Goal: Task Accomplishment & Management: Use online tool/utility

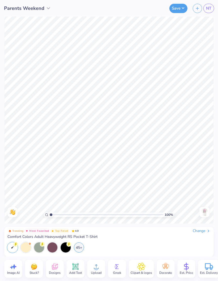
click at [78, 268] on icon at bounding box center [75, 267] width 6 height 6
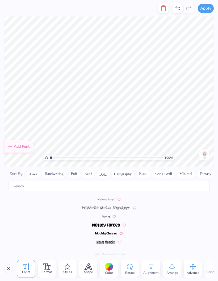
scroll to position [2330, 0]
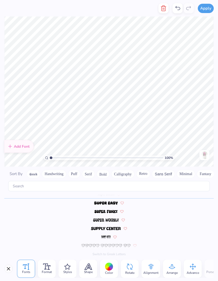
click at [105, 170] on button "Bold" at bounding box center [103, 174] width 13 height 9
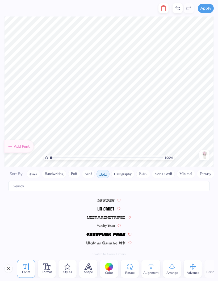
scroll to position [586, 0]
click at [206, 151] on img at bounding box center [204, 155] width 9 height 9
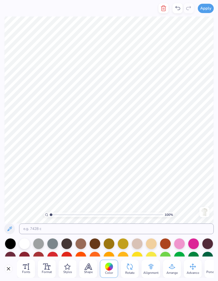
click at [25, 272] on span "Fonts" at bounding box center [26, 272] width 8 height 4
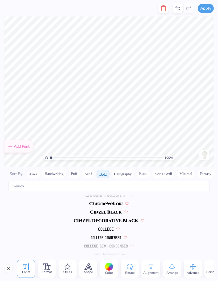
scroll to position [0, 0]
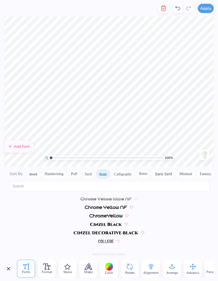
click at [15, 171] on span "Sort By" at bounding box center [16, 173] width 13 height 5
click at [52, 170] on button "Handwriting" at bounding box center [54, 174] width 25 height 9
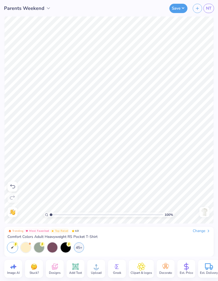
click at [204, 215] on img at bounding box center [204, 212] width 9 height 9
click at [204, 210] on img at bounding box center [204, 212] width 9 height 9
click at [201, 210] on img at bounding box center [204, 212] width 9 height 9
click at [203, 211] on img at bounding box center [204, 212] width 9 height 9
click at [201, 213] on img at bounding box center [204, 212] width 9 height 9
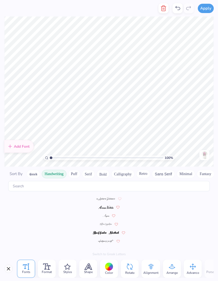
scroll to position [0, 0]
type textarea "P"
type textarea "arents Weekend PHI MU 2025"
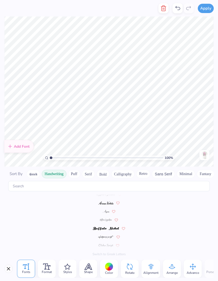
scroll to position [0, 0]
click at [109, 268] on div at bounding box center [109, 267] width 8 height 8
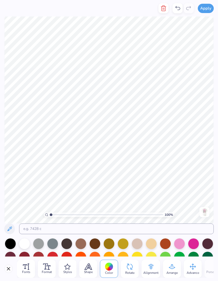
click at [193, 245] on div at bounding box center [193, 243] width 11 height 11
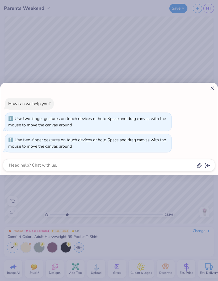
type input "3.03731695393732"
type textarea "x"
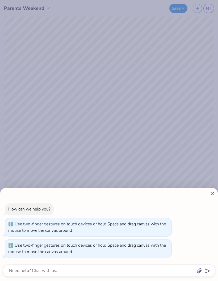
type input "3.95521396291932"
click at [207, 191] on div "How can we help you? Use two-finger gestures on touch devices or hold Space and…" at bounding box center [109, 234] width 218 height 93
click at [211, 195] on icon at bounding box center [213, 194] width 6 height 6
type textarea "x"
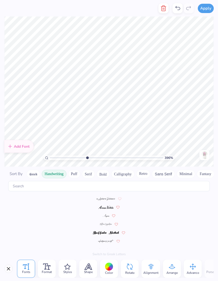
type input "3.95521396291932"
type textarea "Parents Weekend PHI MU 2025"
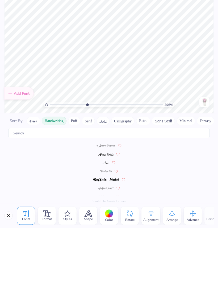
click at [133, 0] on html "Apply Fonts Format Styles Shape Color Rotate Alignment Arrange Advance Personal…" at bounding box center [109, 140] width 218 height 281
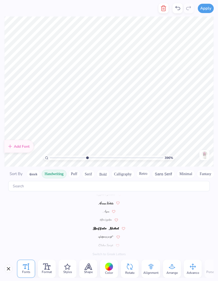
scroll to position [0, 0]
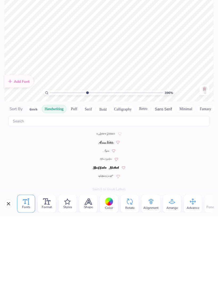
click at [107, 223] on img at bounding box center [106, 224] width 12 height 3
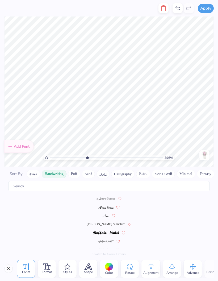
click at [107, 206] on img at bounding box center [105, 207] width 15 height 3
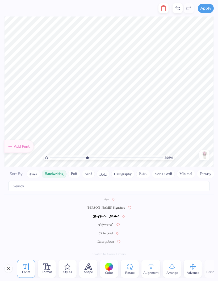
scroll to position [16, 0]
click at [108, 241] on img at bounding box center [106, 242] width 17 height 3
click at [110, 232] on img at bounding box center [105, 233] width 17 height 3
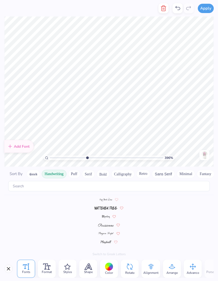
click at [108, 232] on img at bounding box center [106, 233] width 16 height 3
click at [74, 170] on button "Puff" at bounding box center [74, 174] width 12 height 9
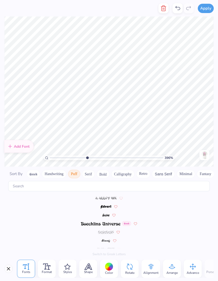
scroll to position [0, 0]
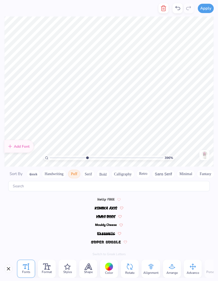
click at [91, 170] on button "Serif" at bounding box center [88, 174] width 13 height 9
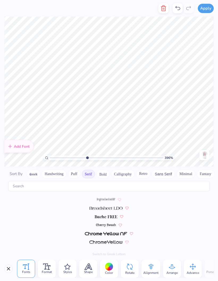
click at [104, 170] on button "Bold" at bounding box center [103, 174] width 13 height 9
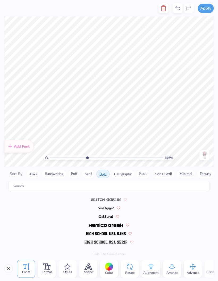
click at [125, 170] on button "Calligraphy" at bounding box center [122, 174] width 23 height 9
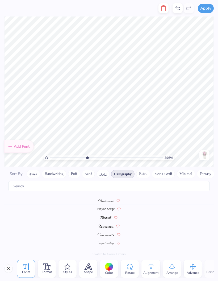
click at [146, 170] on button "Retro" at bounding box center [143, 174] width 14 height 9
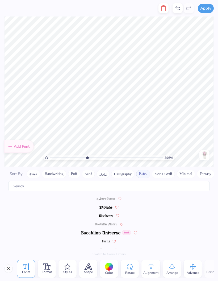
click at [161, 170] on button "Sans Serif" at bounding box center [163, 174] width 23 height 9
click at [107, 214] on img at bounding box center [106, 215] width 16 height 3
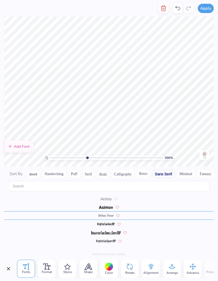
click at [180, 170] on button "Minimal" at bounding box center [186, 174] width 19 height 9
click at [164, 170] on button "Fantasy" at bounding box center [170, 174] width 18 height 9
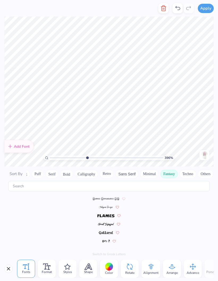
click at [185, 170] on button "Techno" at bounding box center [188, 174] width 17 height 9
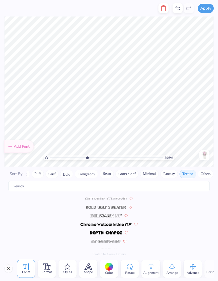
click at [204, 170] on button "Others" at bounding box center [206, 174] width 16 height 9
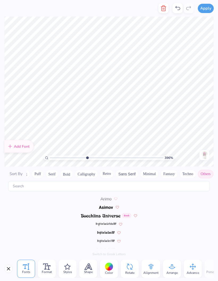
click at [38, 170] on button "Puff" at bounding box center [38, 174] width 12 height 9
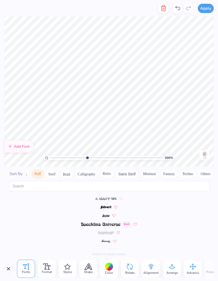
click at [53, 170] on button "Serif" at bounding box center [52, 174] width 13 height 9
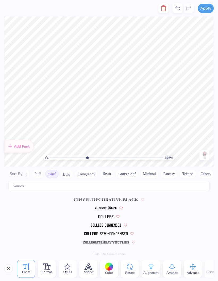
scroll to position [110, 0]
click at [109, 224] on img at bounding box center [106, 225] width 30 height 3
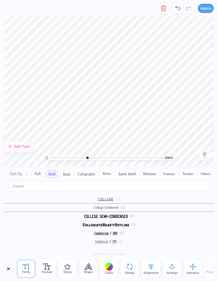
scroll to position [127, 0]
click at [109, 232] on img at bounding box center [105, 233] width 23 height 3
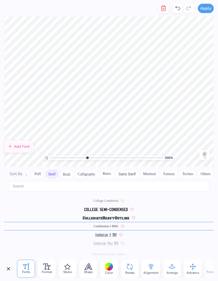
scroll to position [135, 0]
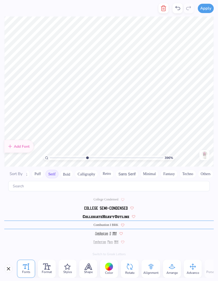
click at [64, 170] on button "Bold" at bounding box center [66, 174] width 13 height 9
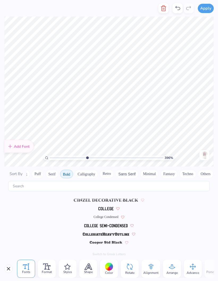
scroll to position [33, 0]
click at [107, 214] on span "College Condensed" at bounding box center [106, 216] width 25 height 5
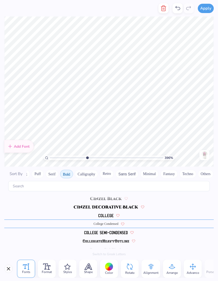
scroll to position [25, 0]
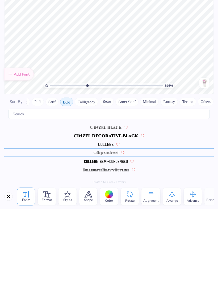
click at [118, 232] on img at bounding box center [106, 233] width 44 height 3
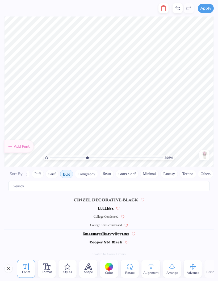
scroll to position [33, 0]
click at [88, 170] on button "Calligraphy" at bounding box center [86, 174] width 23 height 9
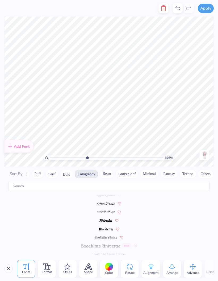
scroll to position [0, 0]
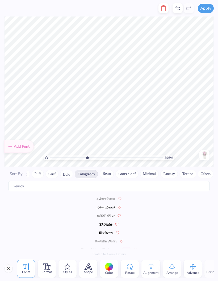
click at [108, 206] on img at bounding box center [106, 207] width 18 height 3
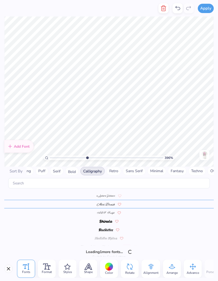
scroll to position [0, 34]
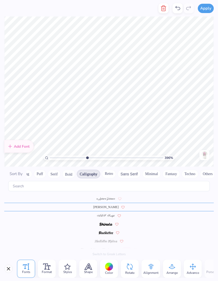
type input "3.95521396291932"
type textarea "Parents Weekend"
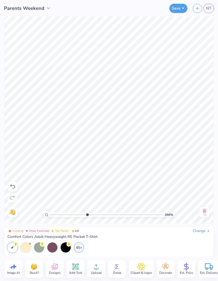
click at [205, 214] on img at bounding box center [204, 212] width 9 height 9
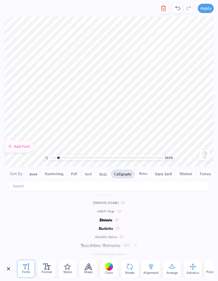
scroll to position [0, 0]
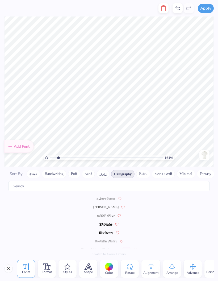
click at [0, 0] on icon at bounding box center [0, 0] width 0 height 0
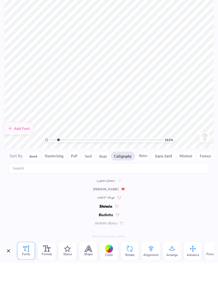
click at [203, 151] on img at bounding box center [204, 155] width 9 height 9
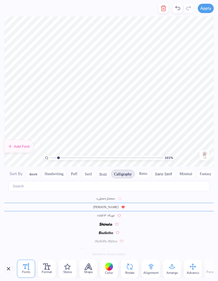
scroll to position [0, 0]
click at [107, 205] on span "[PERSON_NAME]" at bounding box center [105, 207] width 25 height 5
click at [107, 214] on img at bounding box center [106, 215] width 18 height 3
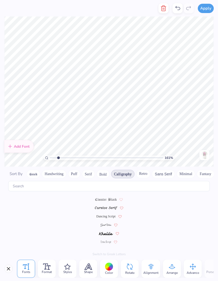
click at [108, 214] on span "Dancing Script" at bounding box center [105, 216] width 19 height 5
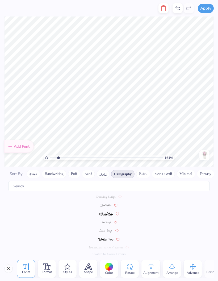
scroll to position [115, 0]
click at [109, 243] on span "[PERSON_NAME] Script" at bounding box center [106, 245] width 34 height 5
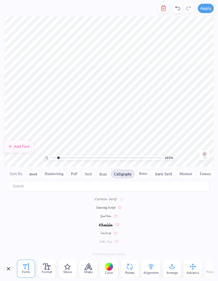
scroll to position [101, 0]
click at [105, 215] on img at bounding box center [106, 216] width 11 height 3
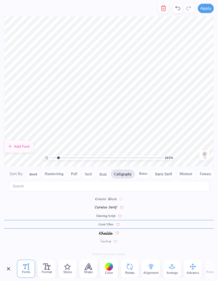
scroll to position [93, 0]
click at [109, 207] on img at bounding box center [106, 208] width 22 height 3
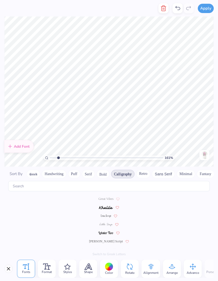
scroll to position [118, 0]
click at [106, 224] on img at bounding box center [106, 225] width 13 height 3
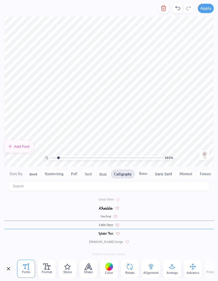
click at [109, 240] on span "[PERSON_NAME] Script" at bounding box center [106, 242] width 34 height 5
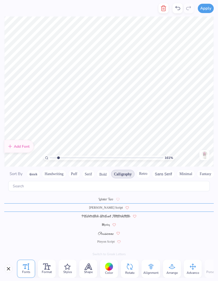
scroll to position [153, 0]
click at [107, 232] on img at bounding box center [106, 233] width 16 height 3
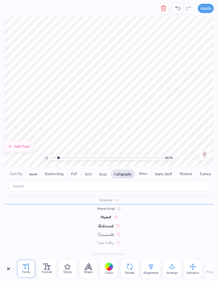
scroll to position [186, 0]
click at [108, 233] on img at bounding box center [106, 234] width 17 height 3
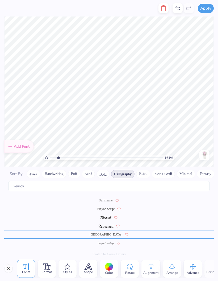
click at [105, 225] on img at bounding box center [105, 226] width 15 height 3
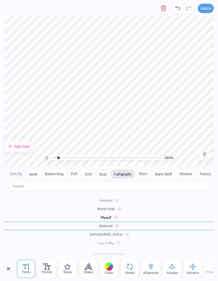
click at [106, 215] on span at bounding box center [106, 217] width 11 height 5
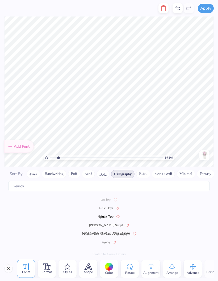
scroll to position [135, 0]
click at [109, 223] on span "[PERSON_NAME] Script" at bounding box center [106, 225] width 34 height 5
click at [104, 205] on span "Great Vibes" at bounding box center [105, 207] width 15 height 5
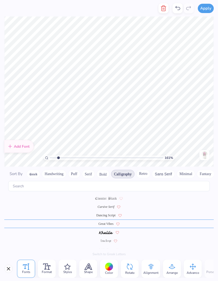
scroll to position [93, 0]
click at [0, 0] on icon at bounding box center [0, 0] width 0 height 0
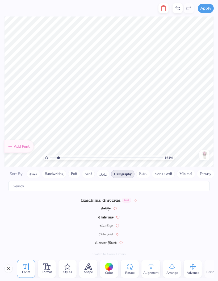
scroll to position [50, 0]
click at [106, 232] on img at bounding box center [106, 233] width 15 height 3
click at [105, 213] on span "ALS Script" at bounding box center [106, 215] width 14 height 5
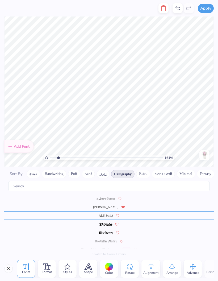
click at [120, 213] on div at bounding box center [117, 215] width 3 height 4
click at [104, 197] on img at bounding box center [106, 198] width 19 height 3
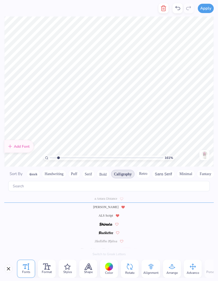
click at [203, 151] on img at bounding box center [204, 155] width 9 height 9
click at [106, 205] on span "[PERSON_NAME]" at bounding box center [105, 207] width 25 height 5
click at [108, 213] on span "ALS Script" at bounding box center [106, 215] width 14 height 5
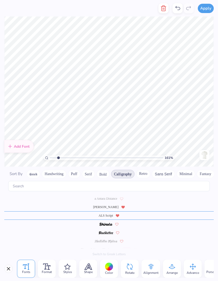
click at [110, 203] on div "[PERSON_NAME]" at bounding box center [109, 207] width 210 height 9
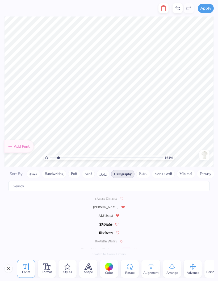
click at [106, 205] on span "[PERSON_NAME]" at bounding box center [105, 207] width 25 height 5
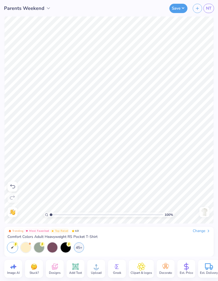
click at [204, 213] on img at bounding box center [204, 212] width 9 height 9
click at [202, 211] on img at bounding box center [204, 212] width 9 height 9
click at [203, 211] on img at bounding box center [204, 212] width 9 height 9
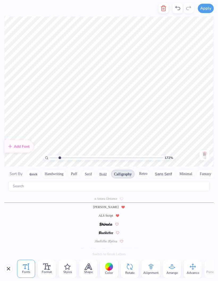
click at [106, 205] on span "[PERSON_NAME]" at bounding box center [105, 207] width 25 height 5
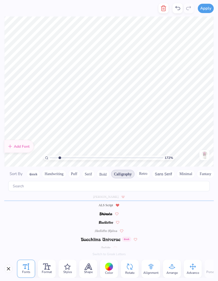
scroll to position [13, 0]
click at [177, 265] on div "Arrange" at bounding box center [172, 269] width 18 height 18
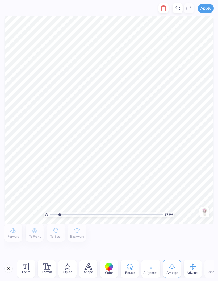
click at [155, 268] on div "Alignment" at bounding box center [151, 269] width 19 height 18
click at [14, 238] on span "Center" at bounding box center [13, 237] width 9 height 4
click at [33, 233] on icon at bounding box center [35, 231] width 8 height 8
click at [13, 231] on icon at bounding box center [13, 231] width 5 height 6
click at [14, 233] on icon at bounding box center [13, 231] width 8 height 8
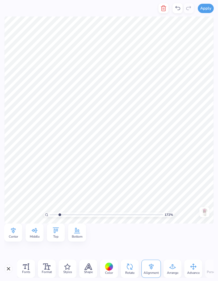
click at [11, 237] on span "Center" at bounding box center [13, 237] width 9 height 4
click at [62, 236] on div "Top" at bounding box center [56, 233] width 18 height 18
click at [57, 232] on icon at bounding box center [56, 231] width 8 height 8
click at [38, 231] on icon at bounding box center [35, 231] width 8 height 8
click at [15, 232] on icon at bounding box center [13, 231] width 5 height 6
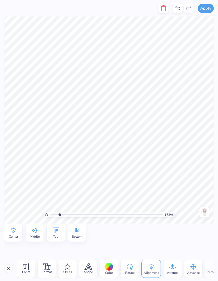
click at [196, 264] on icon at bounding box center [194, 267] width 8 height 8
type input "1.71707736902647"
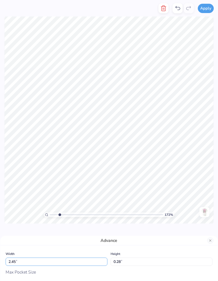
click at [23, 258] on input "2.45" at bounding box center [57, 262] width 102 height 8
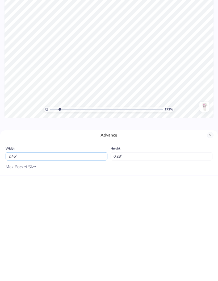
click at [19, 258] on input "2.45" at bounding box center [57, 262] width 102 height 8
click at [17, 258] on input "2.45" at bounding box center [57, 262] width 102 height 8
type input "2"
type input "3"
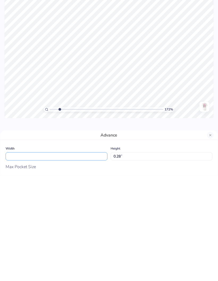
type input "1.71707736902647"
type input "3"
click at [190, 258] on input "0.28" at bounding box center [162, 262] width 102 height 8
type input "1.71707736902647"
type input "3.00"
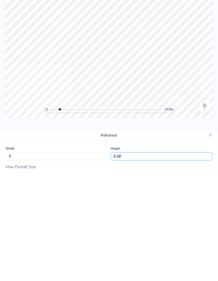
type input "0.35"
click at [192, 258] on input "0.35" at bounding box center [162, 262] width 102 height 8
click at [193, 258] on input "0.35" at bounding box center [162, 262] width 102 height 8
click at [194, 251] on div "Width 3.00 3.00 " Height 0.35 0.35 " Max Pocket Size" at bounding box center [109, 263] width 207 height 25
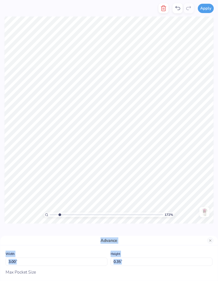
click at [29, 265] on input "3.00" at bounding box center [57, 262] width 102 height 8
click at [26, 258] on input "3.00" at bounding box center [57, 262] width 102 height 8
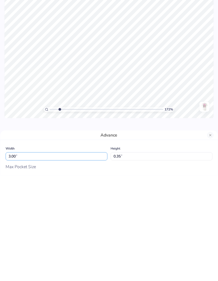
click at [18, 258] on input "3.00" at bounding box center [57, 262] width 102 height 8
click at [13, 258] on input "3.00" at bounding box center [57, 262] width 102 height 8
type input "3"
type input "4"
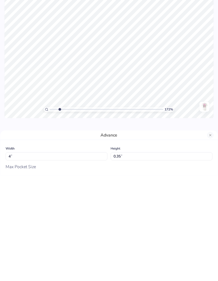
click at [177, 251] on div "Height 0.35 0.35 "" at bounding box center [162, 258] width 102 height 15
type input "1.71707736902647"
type input "3.50"
type input "0.40"
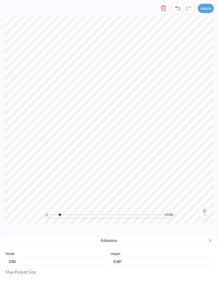
type input "1.71707736902647"
click at [82, 260] on input "3.50" at bounding box center [57, 262] width 102 height 8
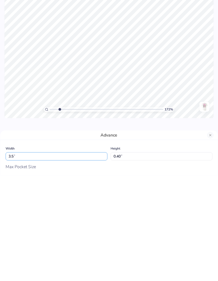
type input "3"
type input "5"
click at [182, 251] on div "Height 0.40 0.40 "" at bounding box center [162, 258] width 102 height 15
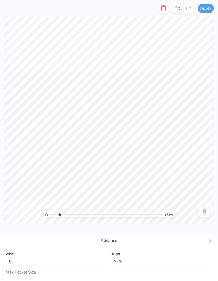
click at [211, 241] on button "Close" at bounding box center [210, 240] width 6 height 6
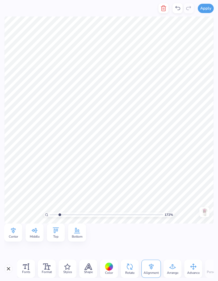
click at [30, 265] on div "Fonts" at bounding box center [26, 269] width 18 height 18
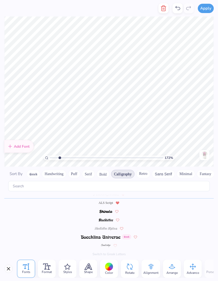
click at [49, 267] on icon at bounding box center [47, 267] width 8 height 6
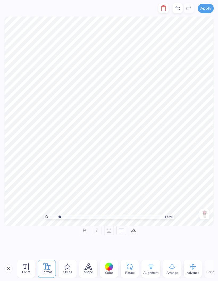
click at [8, 266] on button "Close" at bounding box center [8, 269] width 9 height 9
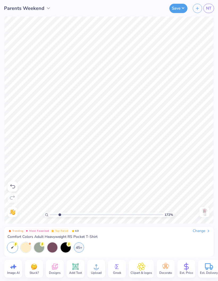
click at [79, 269] on icon at bounding box center [76, 267] width 8 height 8
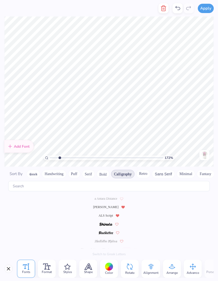
scroll to position [0, 0]
click at [110, 257] on img at bounding box center [106, 258] width 10 height 3
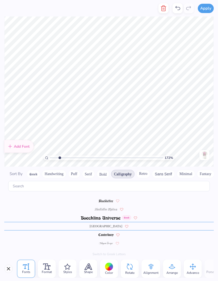
scroll to position [33, 0]
click at [108, 258] on img at bounding box center [105, 259] width 21 height 3
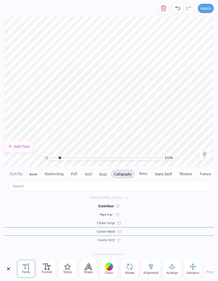
scroll to position [67, 0]
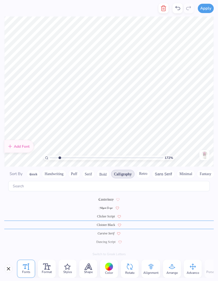
click at [37, 170] on button "Greek" at bounding box center [34, 174] width 14 height 9
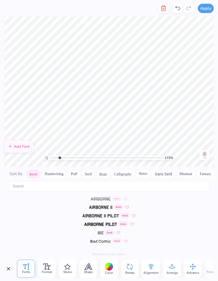
scroll to position [0, 0]
type input "1.71707736902647"
type textarea "T"
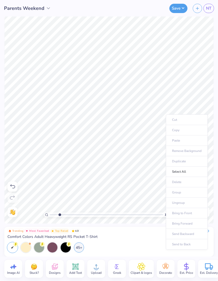
click at [186, 140] on ul "Cut Copy Paste Remove Background Duplicate Select All Delete Group Ungroup Brin…" at bounding box center [187, 181] width 42 height 135
click at [175, 139] on ul "Cut Copy Paste Remove Background Duplicate Select All Delete Group Ungroup Brin…" at bounding box center [187, 181] width 42 height 135
click at [121, 266] on div "Greek" at bounding box center [117, 269] width 18 height 18
type input "1.71707736902647"
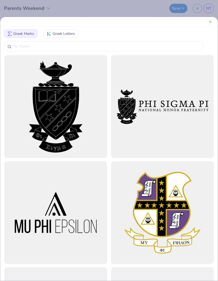
click at [72, 31] on span "Greek Letters" at bounding box center [64, 34] width 22 height 6
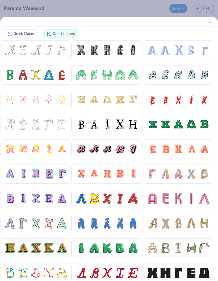
click at [26, 34] on span "Greek Marks" at bounding box center [23, 34] width 21 height 6
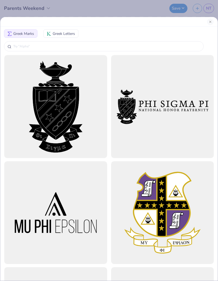
click at [164, 46] on input "text" at bounding box center [107, 46] width 188 height 5
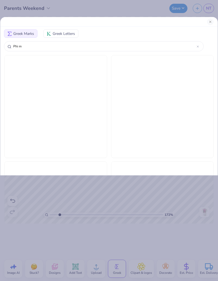
type input "Phi mu"
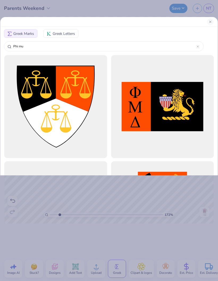
click at [199, 44] on div at bounding box center [198, 46] width 2 height 5
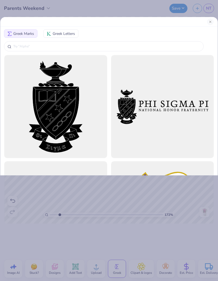
click at [68, 34] on span "Greek Letters" at bounding box center [64, 34] width 22 height 6
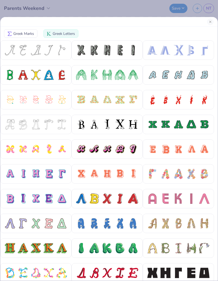
click at [210, 20] on button "Close" at bounding box center [210, 22] width 6 height 6
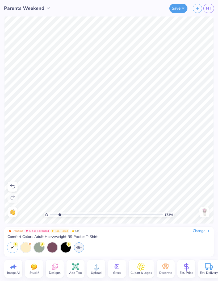
click at [144, 264] on icon at bounding box center [142, 267] width 8 height 8
type input "1.71707736902647"
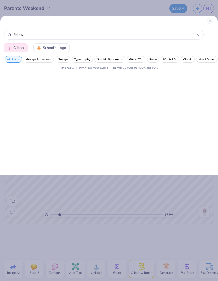
type input "Phi mu"
click at [199, 53] on div "Clipart School's Logo" at bounding box center [109, 48] width 218 height 13
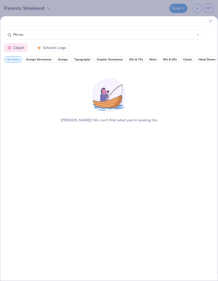
click at [211, 19] on button "Close" at bounding box center [210, 21] width 6 height 6
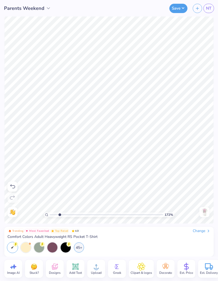
click at [80, 262] on div "Add Text" at bounding box center [76, 269] width 18 height 18
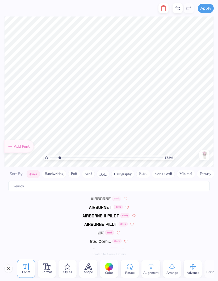
click at [17, 141] on div "Add Font" at bounding box center [19, 146] width 30 height 13
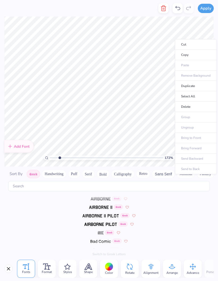
click at [188, 65] on ul "Cut Copy Paste Remove Background Duplicate Select All Delete Group Ungroup Brin…" at bounding box center [196, 106] width 42 height 135
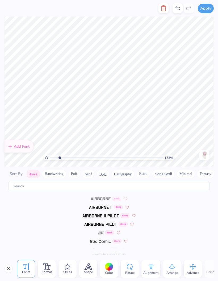
type input "1.71707736902647"
type textarea "PHI MU"
click at [104, 170] on button "Bold" at bounding box center [103, 174] width 13 height 9
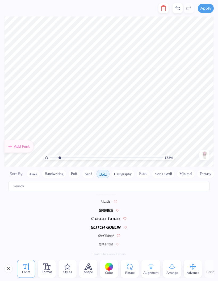
scroll to position [502, 0]
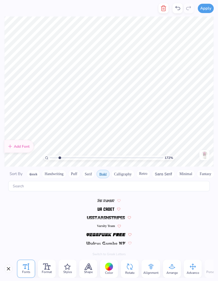
click at [37, 170] on button "Greek" at bounding box center [34, 174] width 14 height 9
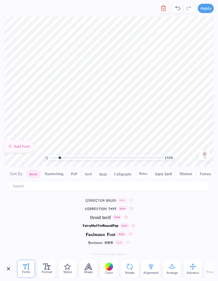
scroll to position [118, 0]
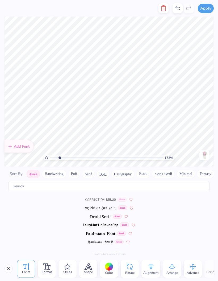
click at [103, 215] on img at bounding box center [100, 216] width 21 height 3
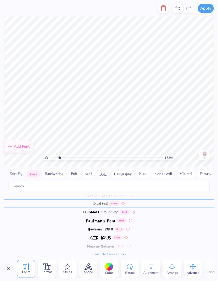
scroll to position [141, 0]
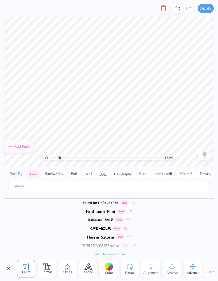
click at [109, 266] on div at bounding box center [109, 267] width 8 height 8
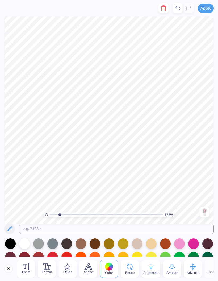
click at [193, 246] on div at bounding box center [193, 243] width 11 height 11
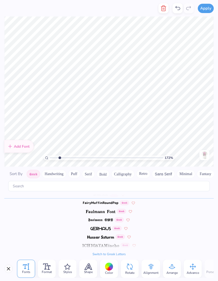
click at [9, 268] on button "Close" at bounding box center [8, 269] width 9 height 9
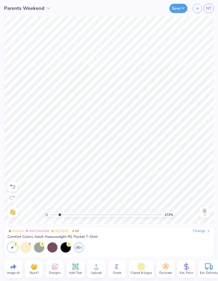
click at [79, 268] on icon at bounding box center [76, 267] width 8 height 8
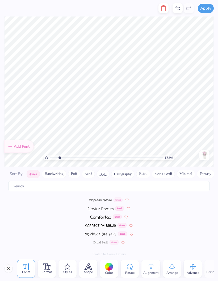
scroll to position [93, 0]
click at [100, 240] on span "Droid Serif" at bounding box center [100, 242] width 14 height 5
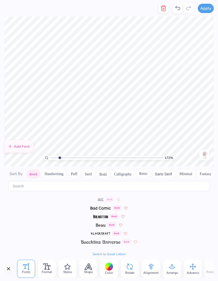
scroll to position [33, 0]
click at [99, 224] on img at bounding box center [101, 225] width 10 height 3
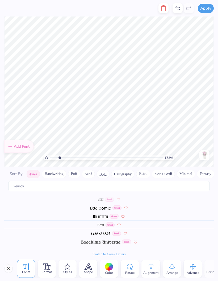
click at [0, 0] on icon at bounding box center [0, 0] width 0 height 0
type input "1.71707736902647"
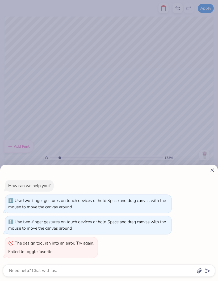
click at [210, 171] on icon at bounding box center [213, 170] width 6 height 6
type textarea "x"
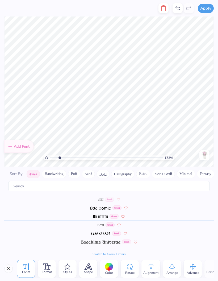
scroll to position [0, 1]
type input "1.71707736902647"
type textarea "T"
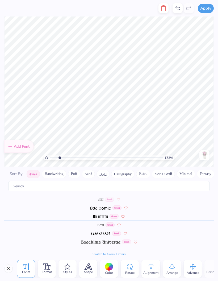
type textarea "2025"
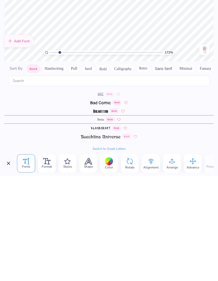
click at [112, 263] on div at bounding box center [109, 267] width 8 height 8
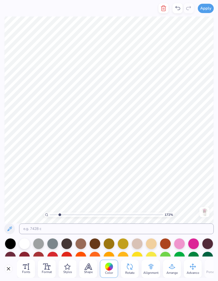
click at [195, 244] on div at bounding box center [193, 243] width 11 height 11
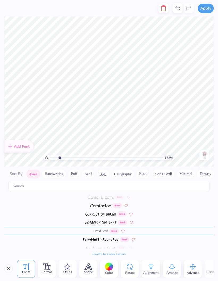
scroll to position [110, 0]
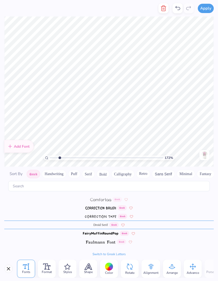
click at [0, 0] on icon at bounding box center [0, 0] width 0 height 0
type input "1.71707736902647"
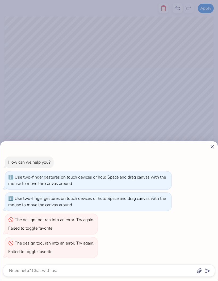
click at [211, 146] on icon at bounding box center [213, 147] width 6 height 6
type textarea "x"
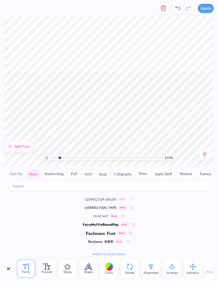
scroll to position [118, 0]
click at [101, 214] on span "Droid Serif" at bounding box center [100, 216] width 14 height 5
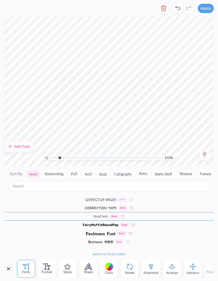
scroll to position [110, 0]
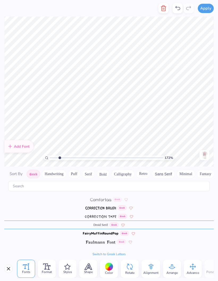
click at [51, 266] on div "Format" at bounding box center [47, 269] width 18 height 18
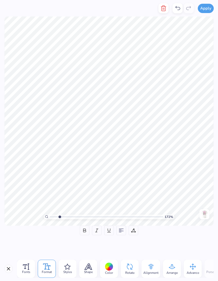
click at [71, 265] on div "Styles" at bounding box center [68, 269] width 18 height 18
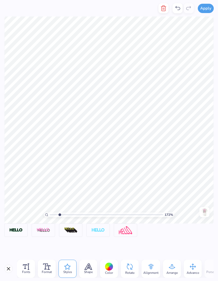
click at [90, 267] on icon at bounding box center [88, 267] width 7 height 6
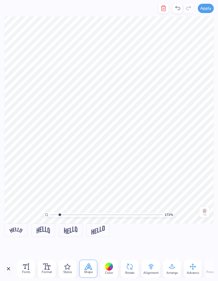
click at [45, 232] on img at bounding box center [43, 230] width 13 height 7
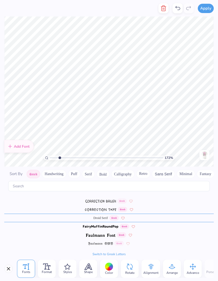
scroll to position [141, 0]
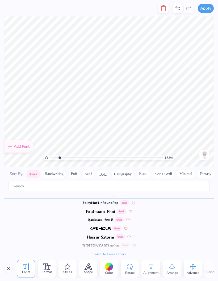
click at [92, 267] on icon at bounding box center [88, 267] width 8 height 6
click at [177, 11] on icon at bounding box center [178, 8] width 6 height 6
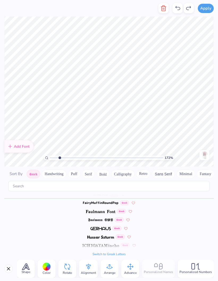
scroll to position [0, 63]
click at [133, 265] on icon at bounding box center [130, 267] width 8 height 8
type input "1.71707736902647"
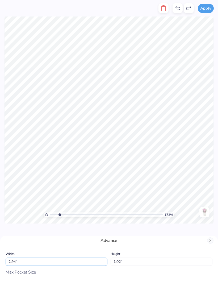
click at [95, 263] on input "2.94" at bounding box center [57, 262] width 102 height 8
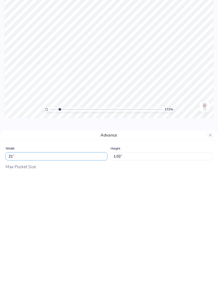
type input "2"
type input "1"
click at [167, 236] on div "Advance" at bounding box center [109, 241] width 218 height 10
type input "1.71707736902647"
type input "1.00"
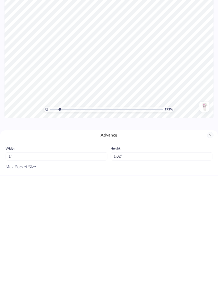
type input "0.35"
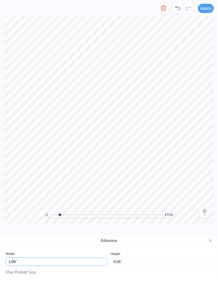
click at [88, 260] on input "1.00" at bounding box center [57, 262] width 102 height 8
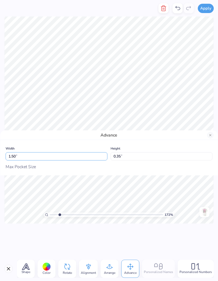
type input "1.50"
click at [182, 146] on div "Height 0.35 0.35 "" at bounding box center [162, 152] width 102 height 15
type input "1.71707736902647"
type input "0.52"
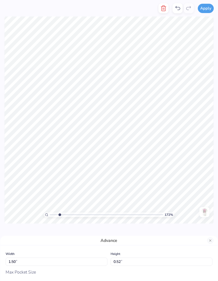
type input "1.71707736902647"
type input "1.48"
type input "1.71707736902647"
type input "3.50"
type input "0.40"
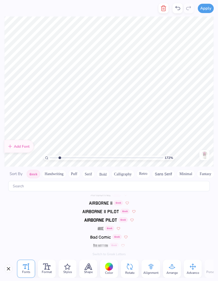
scroll to position [0, 0]
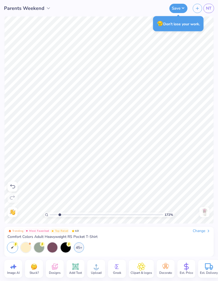
click at [178, 9] on button "Save" at bounding box center [179, 8] width 18 height 9
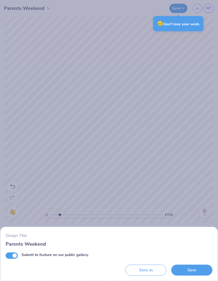
click at [199, 269] on button "Save" at bounding box center [191, 270] width 41 height 11
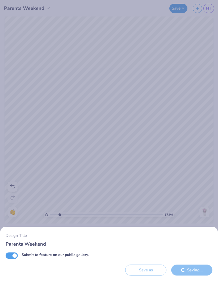
type input "1.71707736902647"
